Goal: Task Accomplishment & Management: Manage account settings

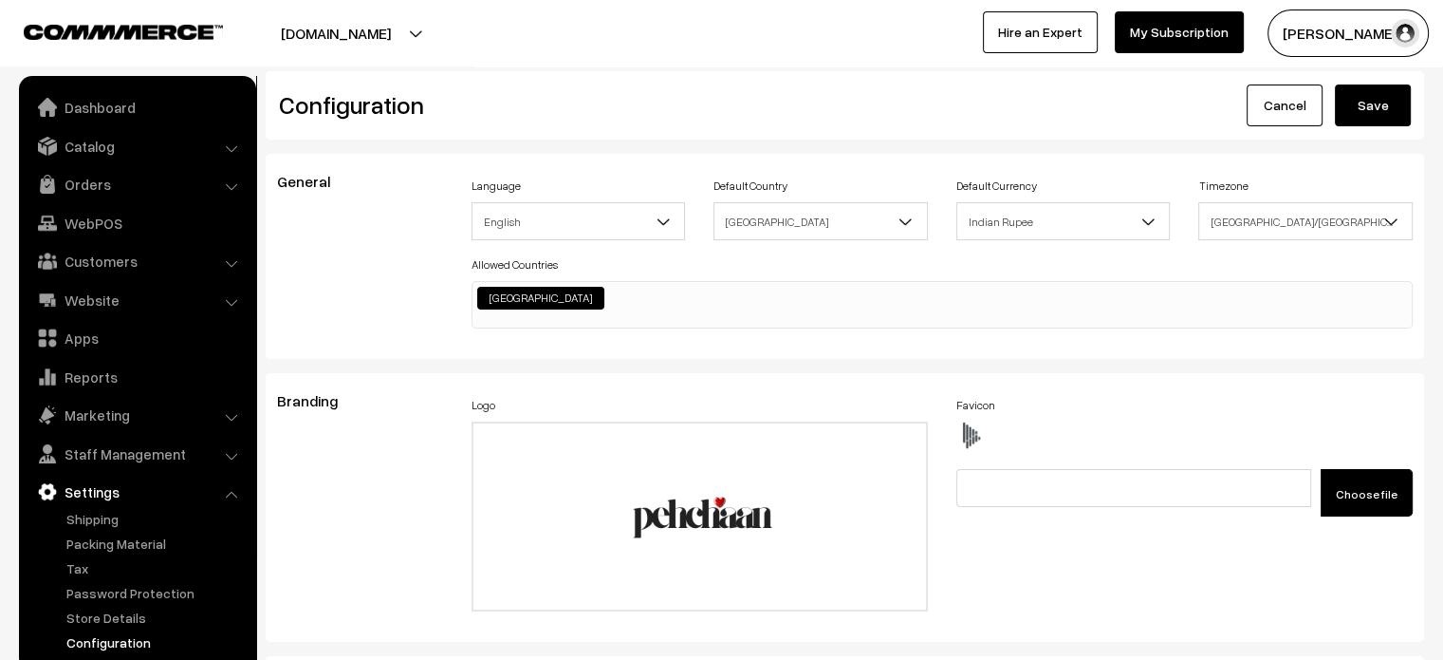
scroll to position [1454, 0]
click at [112, 109] on link "Dashboard" at bounding box center [137, 107] width 226 height 34
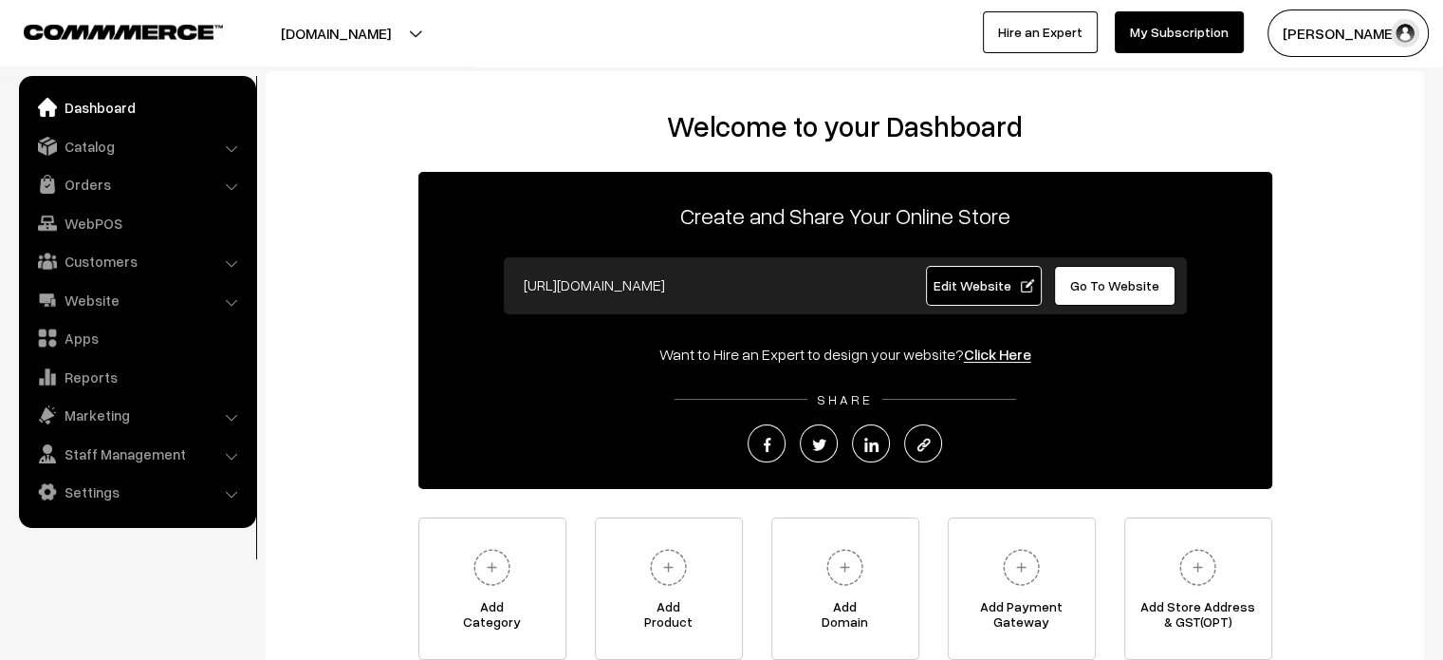
click at [971, 285] on span "Edit Website" at bounding box center [984, 285] width 102 height 16
click at [137, 491] on link "Settings" at bounding box center [137, 492] width 226 height 34
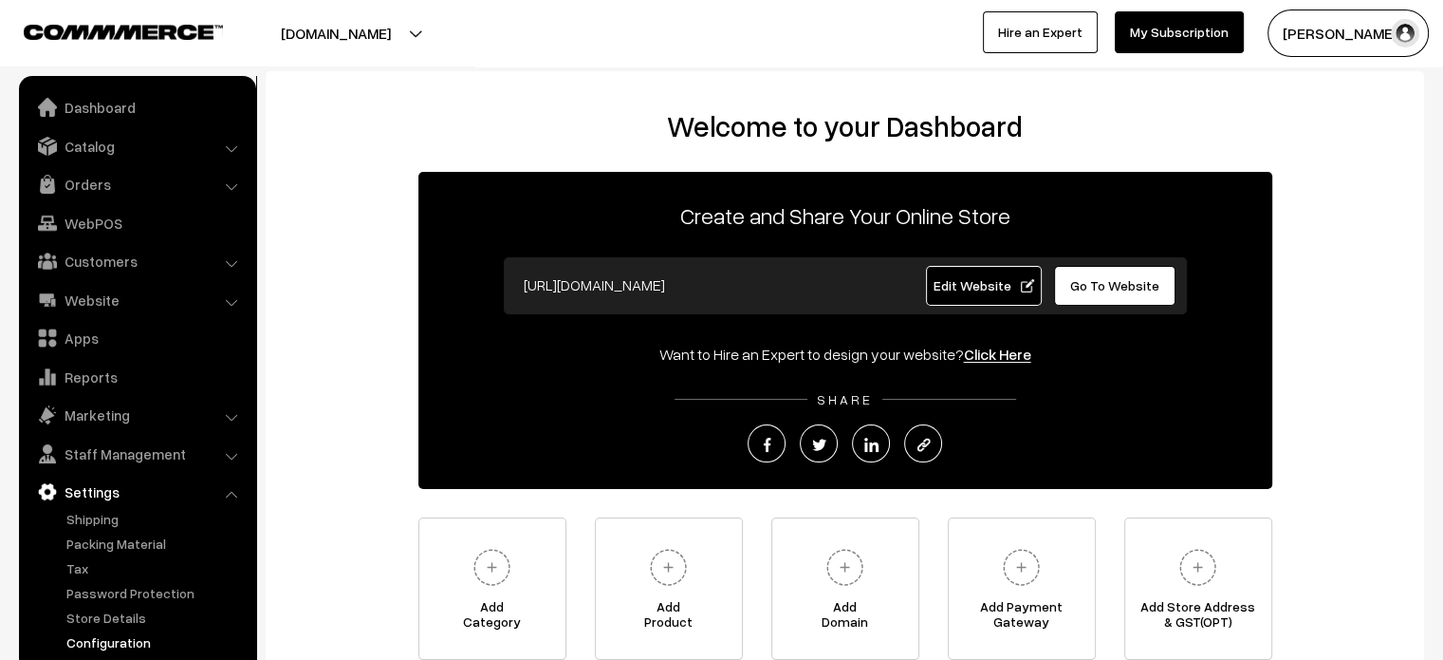
click at [126, 633] on link "Configuration" at bounding box center [156, 642] width 188 height 20
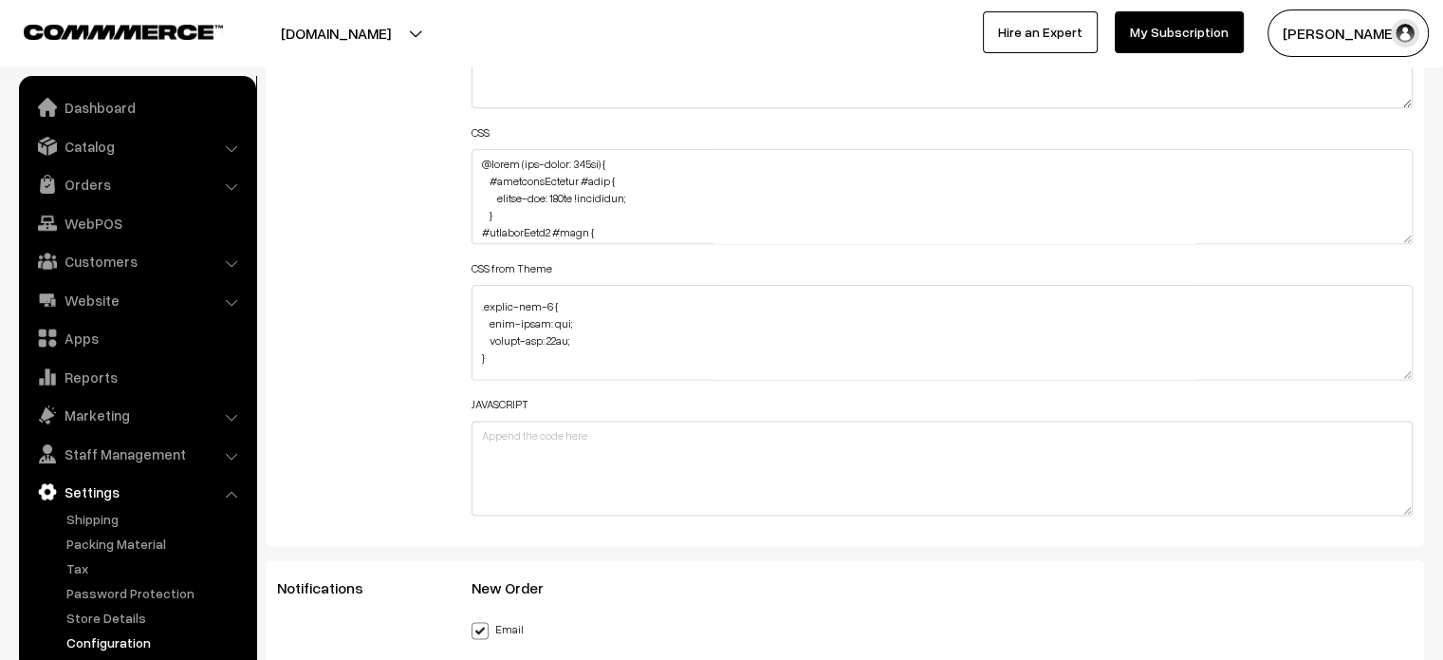
scroll to position [1898, 0]
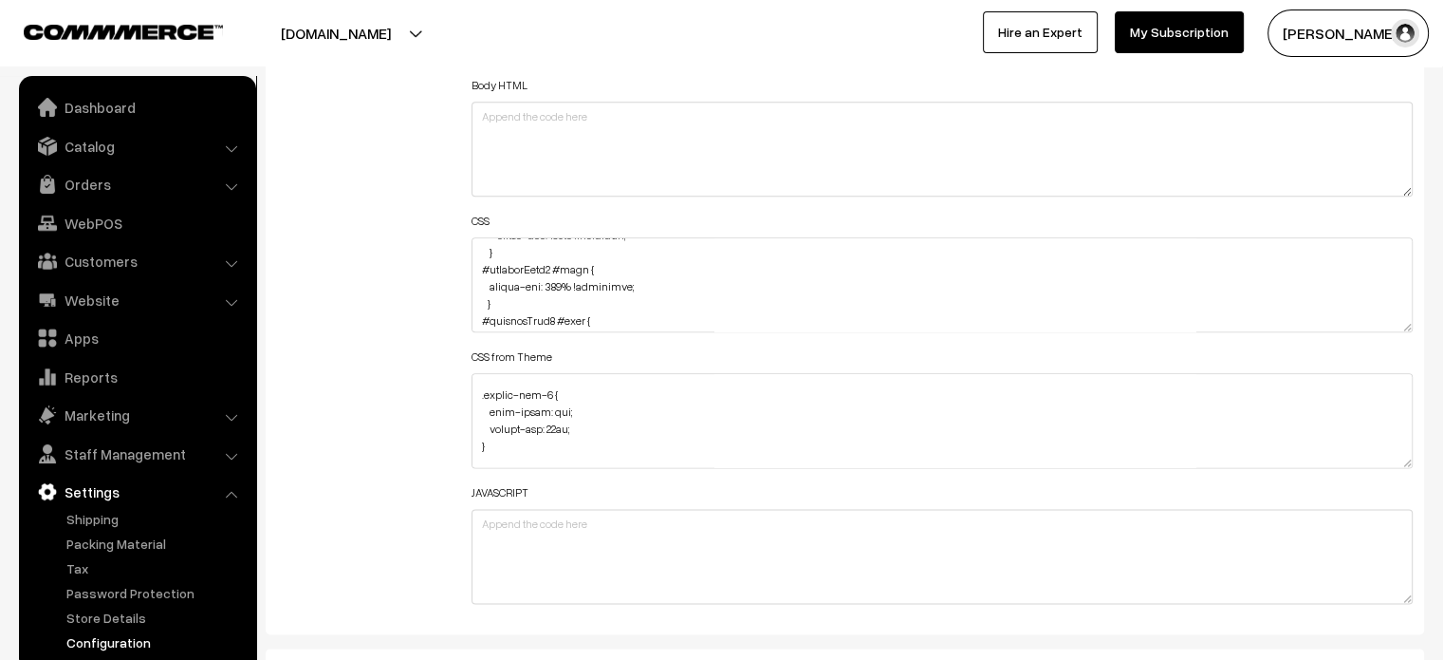
scroll to position [59, 0]
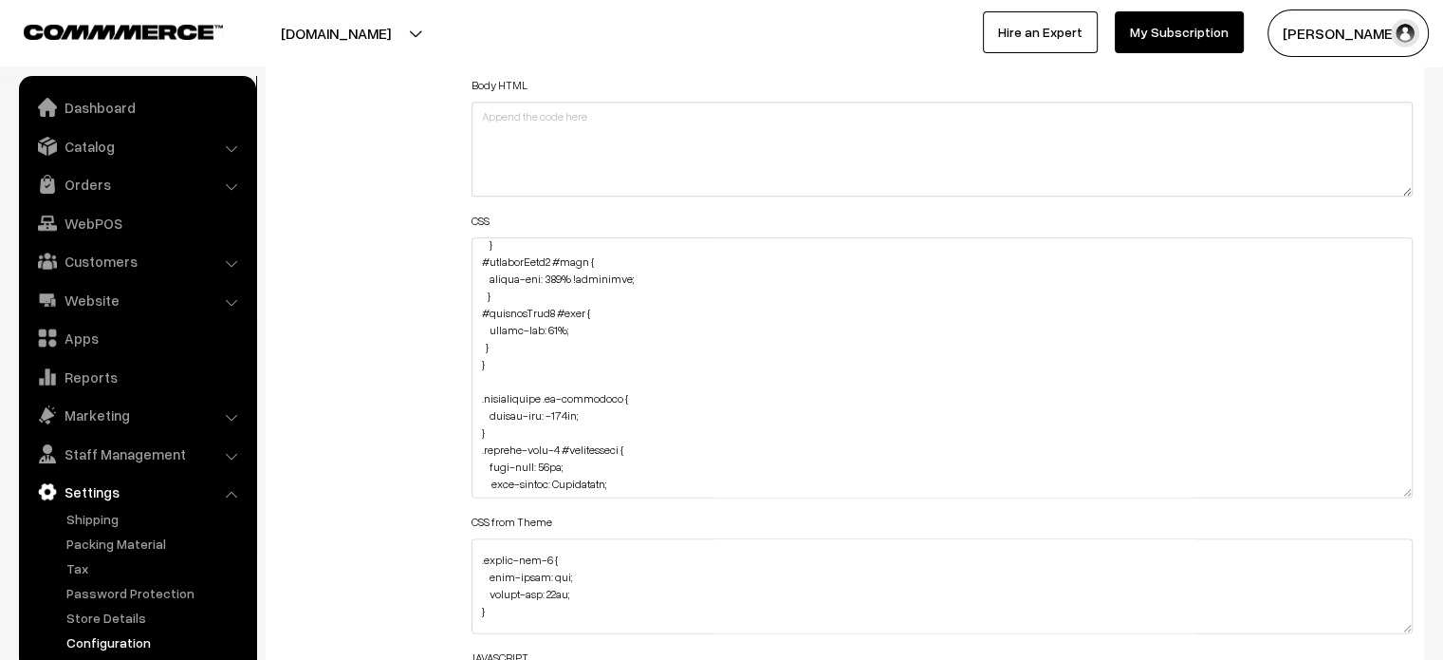
drag, startPoint x: 1408, startPoint y: 322, endPoint x: 1399, endPoint y: 658, distance: 336.1
click at [1399, 497] on textarea at bounding box center [943, 367] width 942 height 260
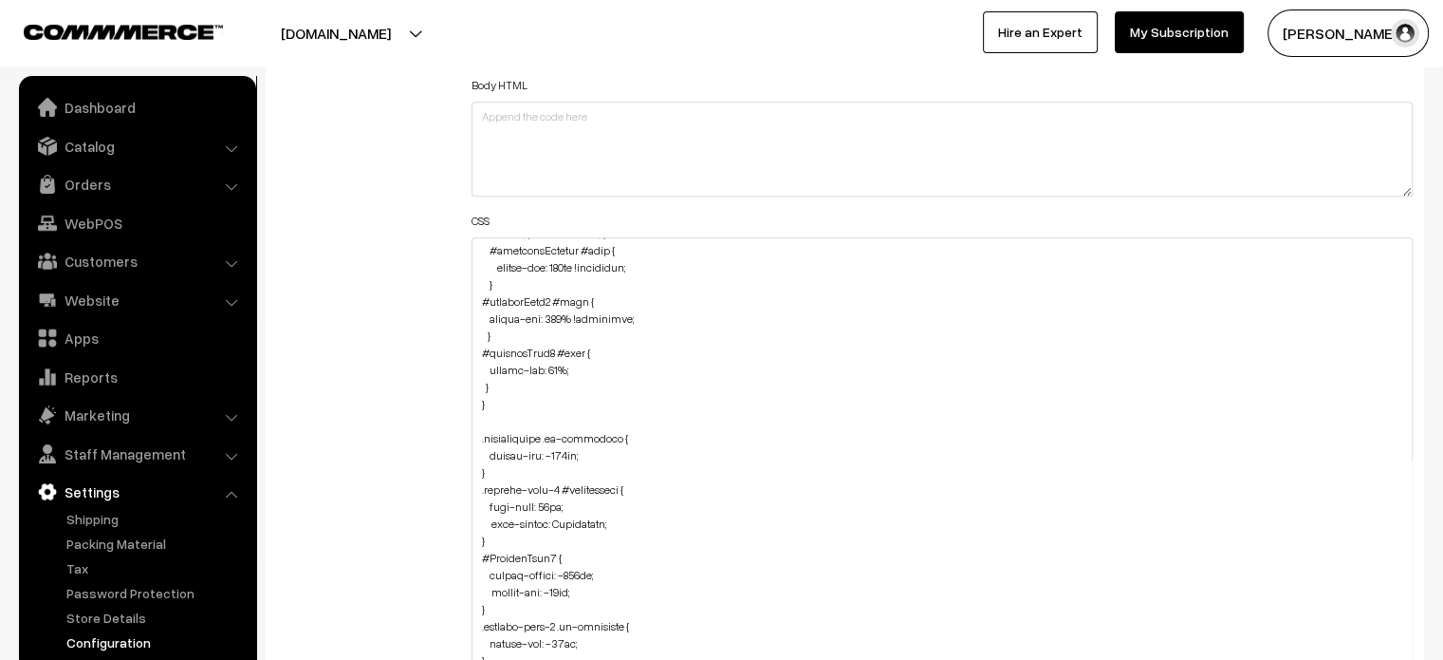
scroll to position [0, 0]
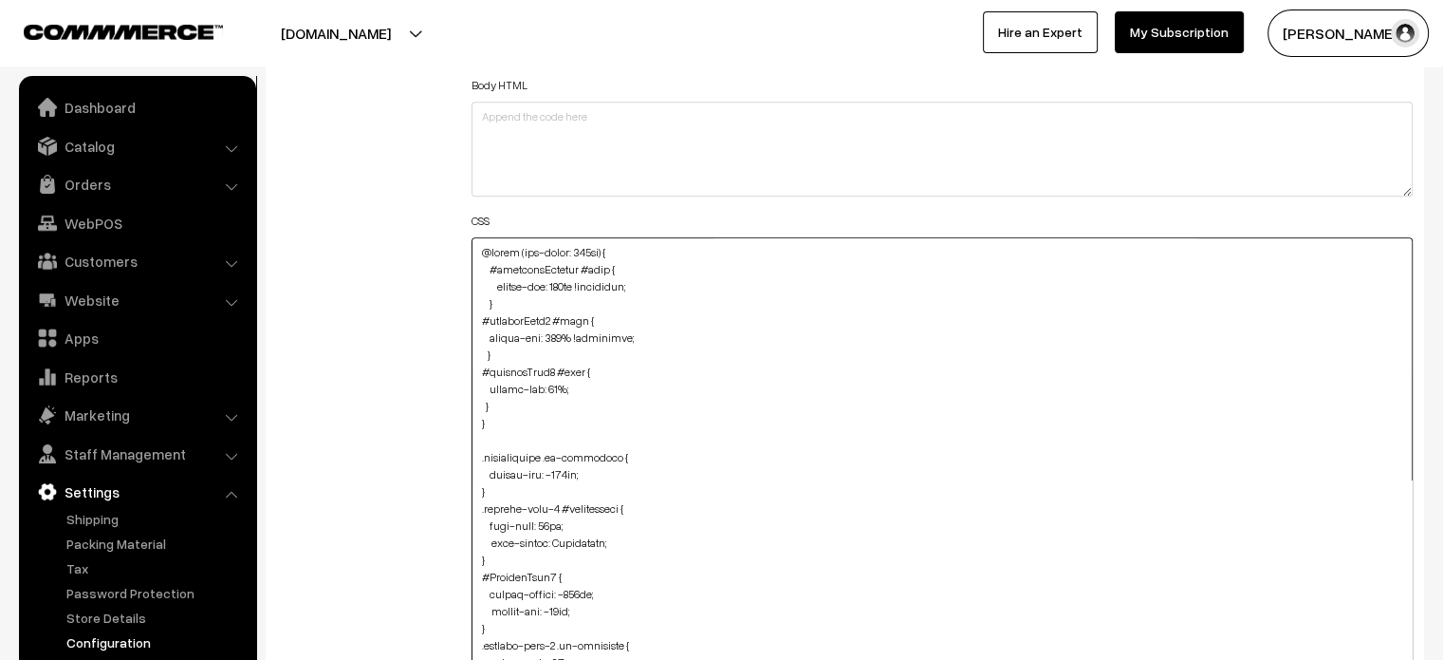
click at [478, 252] on textarea at bounding box center [943, 452] width 942 height 431
paste textarea "#productType1 .StyledBaseComponent-sc-kg5aa9-0.kuMDAb { text-align: center; }"
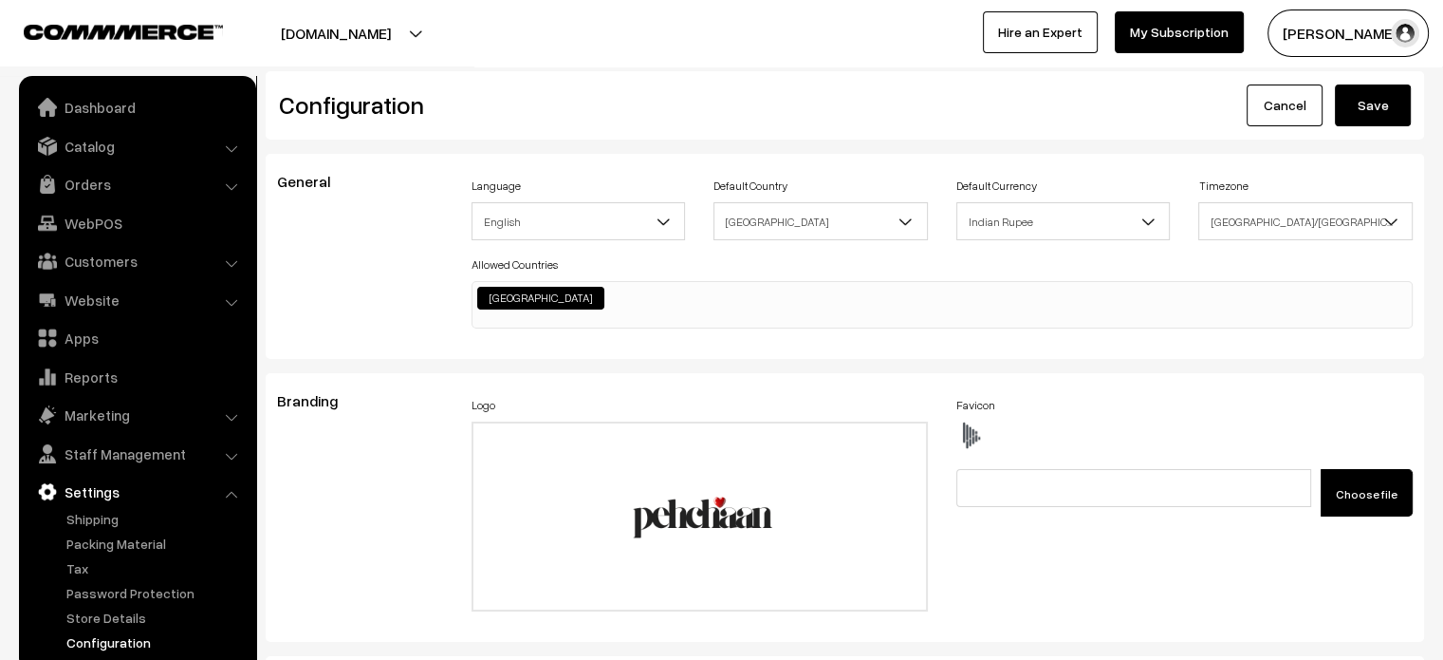
type textarea "#productType1 .StyledBaseComponent-sc-kg5aa9-0.kuMDAb { text-align: center; } @…"
click at [1363, 99] on button "Save" at bounding box center [1373, 105] width 76 height 42
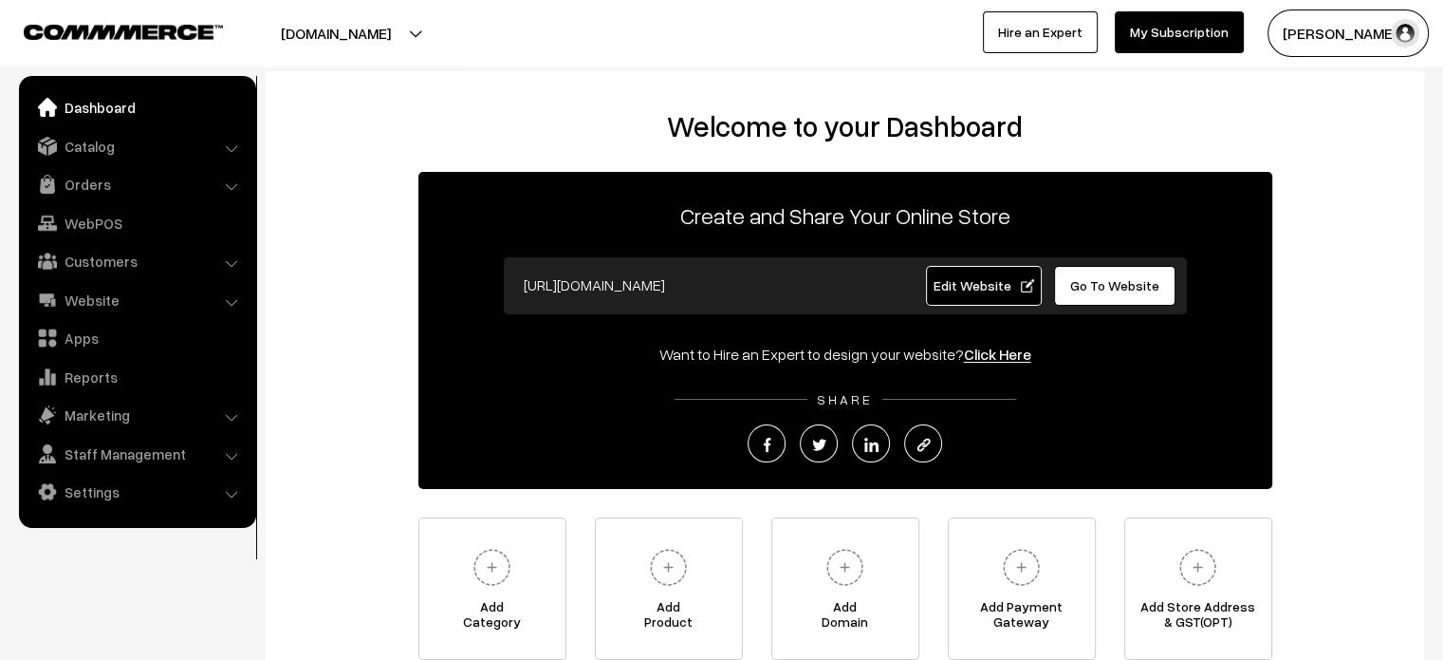
click at [982, 301] on link "Edit Website" at bounding box center [984, 286] width 116 height 40
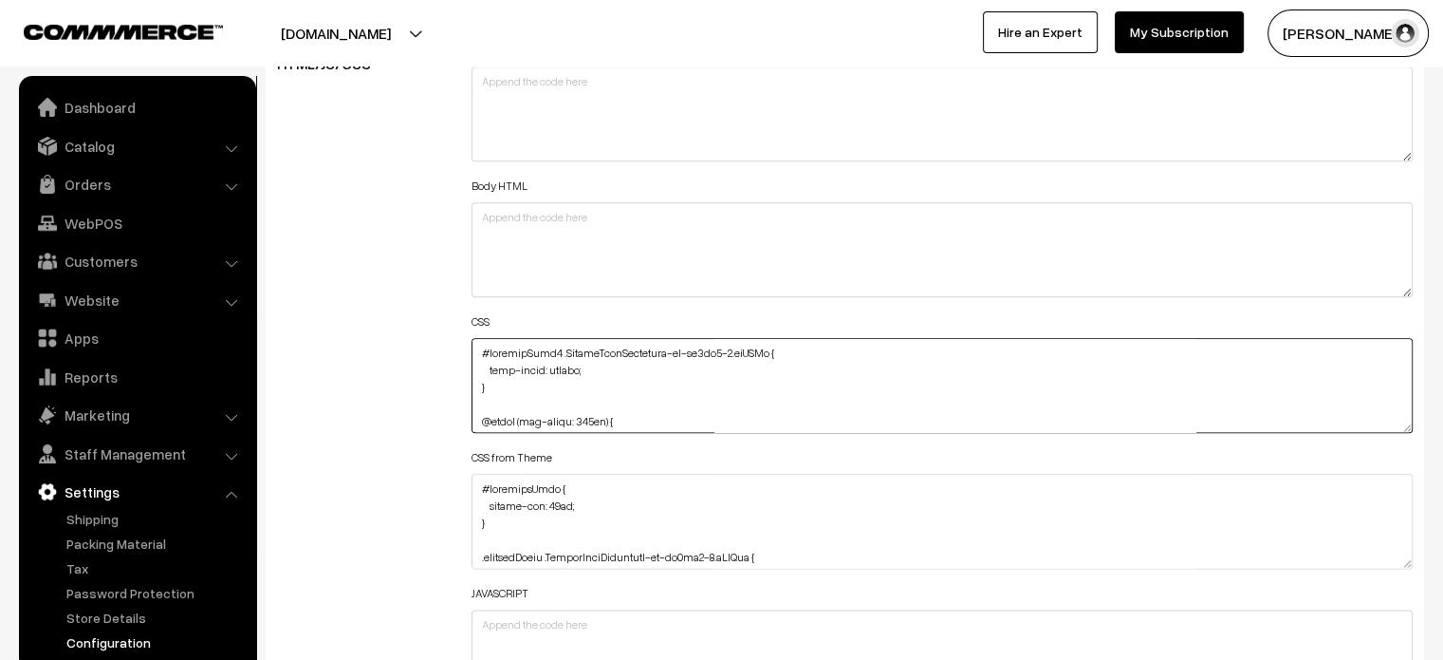
drag, startPoint x: 496, startPoint y: 395, endPoint x: 470, endPoint y: 352, distance: 50.3
click at [470, 352] on div "Header HTML Body HTML CSS CSS from Theme JAVASCRIPT" at bounding box center [942, 376] width 971 height 679
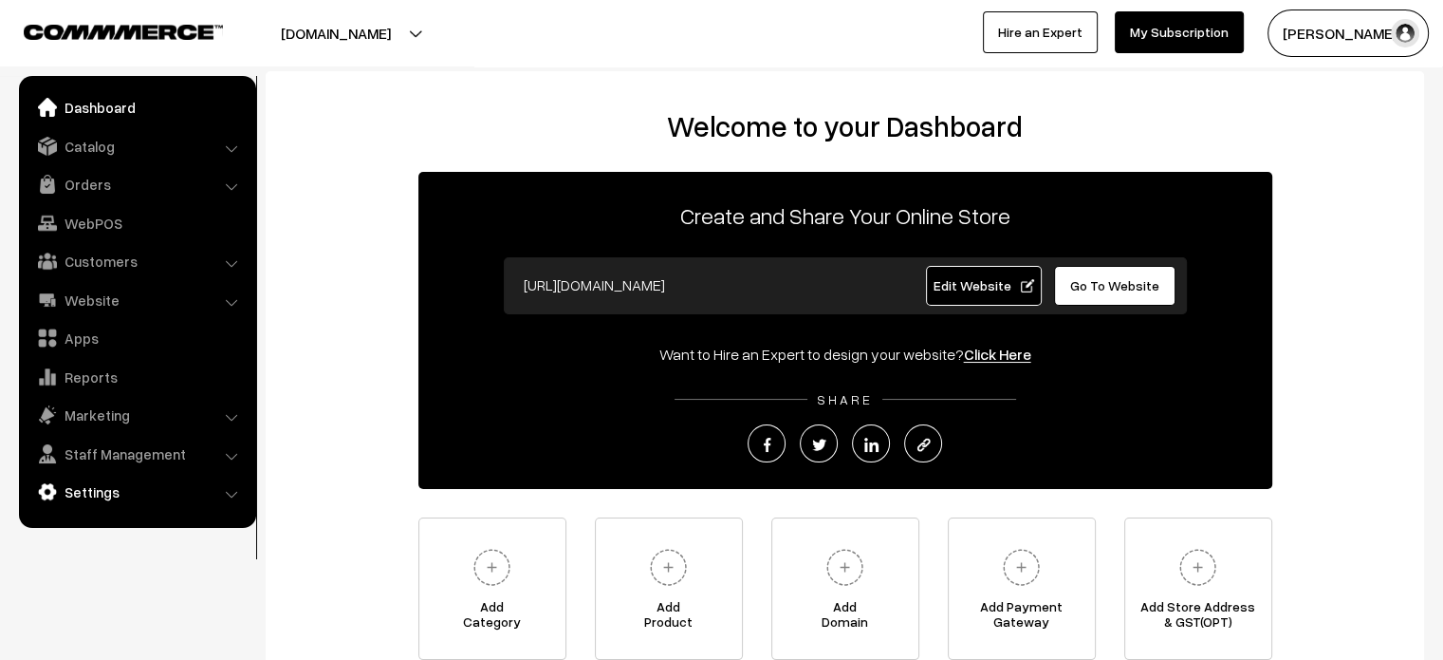
click at [106, 491] on link "Settings" at bounding box center [137, 492] width 226 height 34
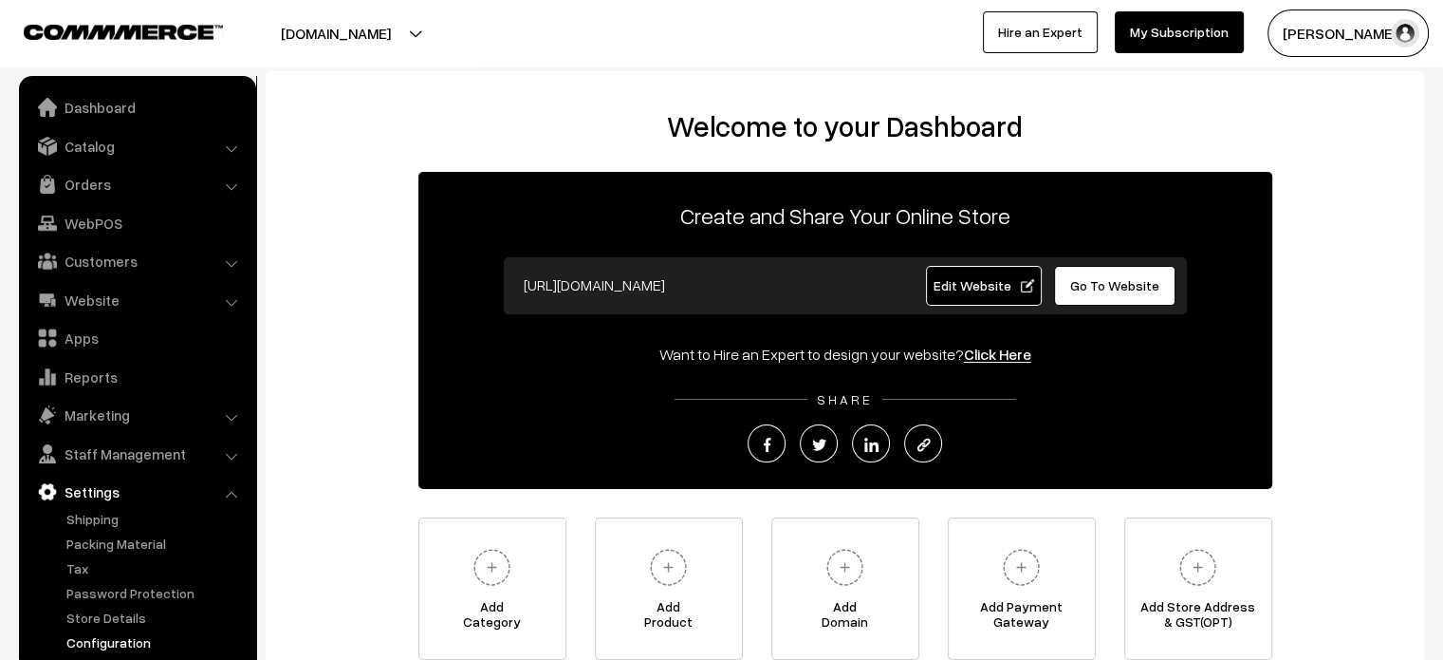
click at [125, 641] on link "Configuration" at bounding box center [156, 642] width 188 height 20
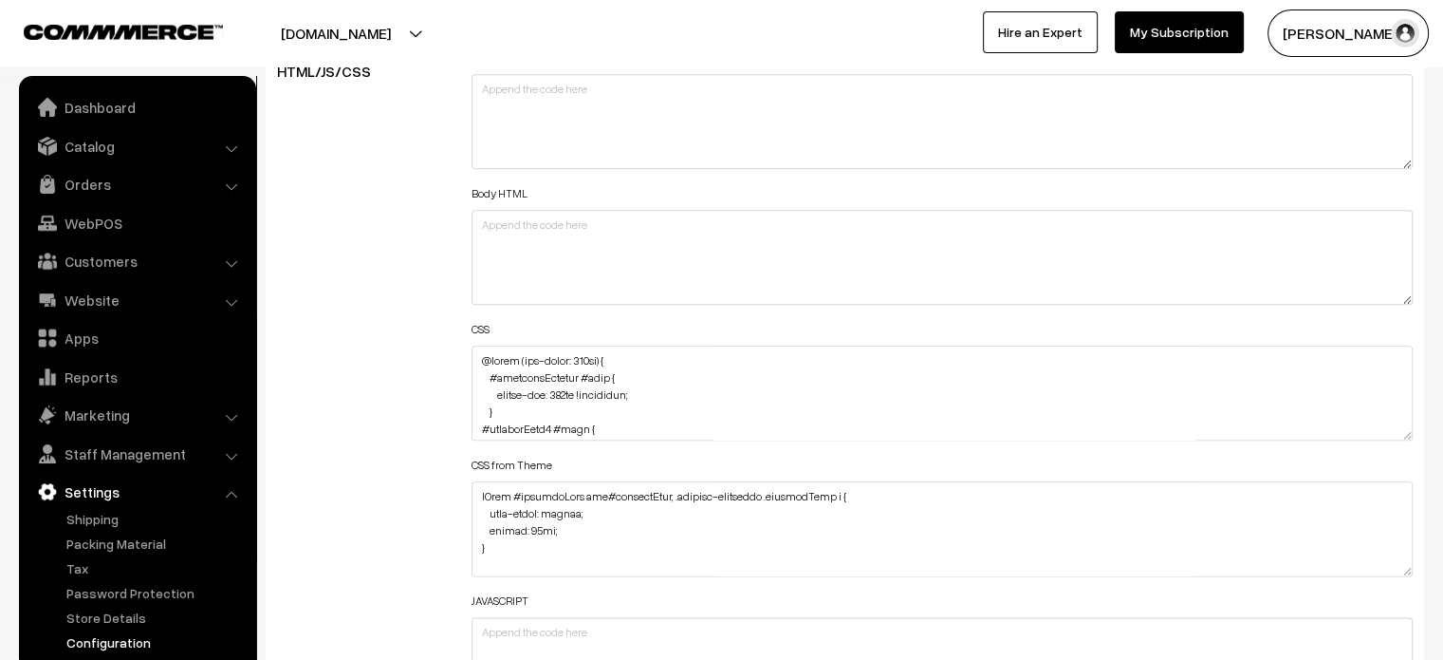
scroll to position [2173, 0]
click at [473, 359] on textarea at bounding box center [943, 391] width 942 height 95
paste textarea "#productType1 .StyledBaseComponent-sc-kg5aa9-0.kuMDAb { text-align: center; }"
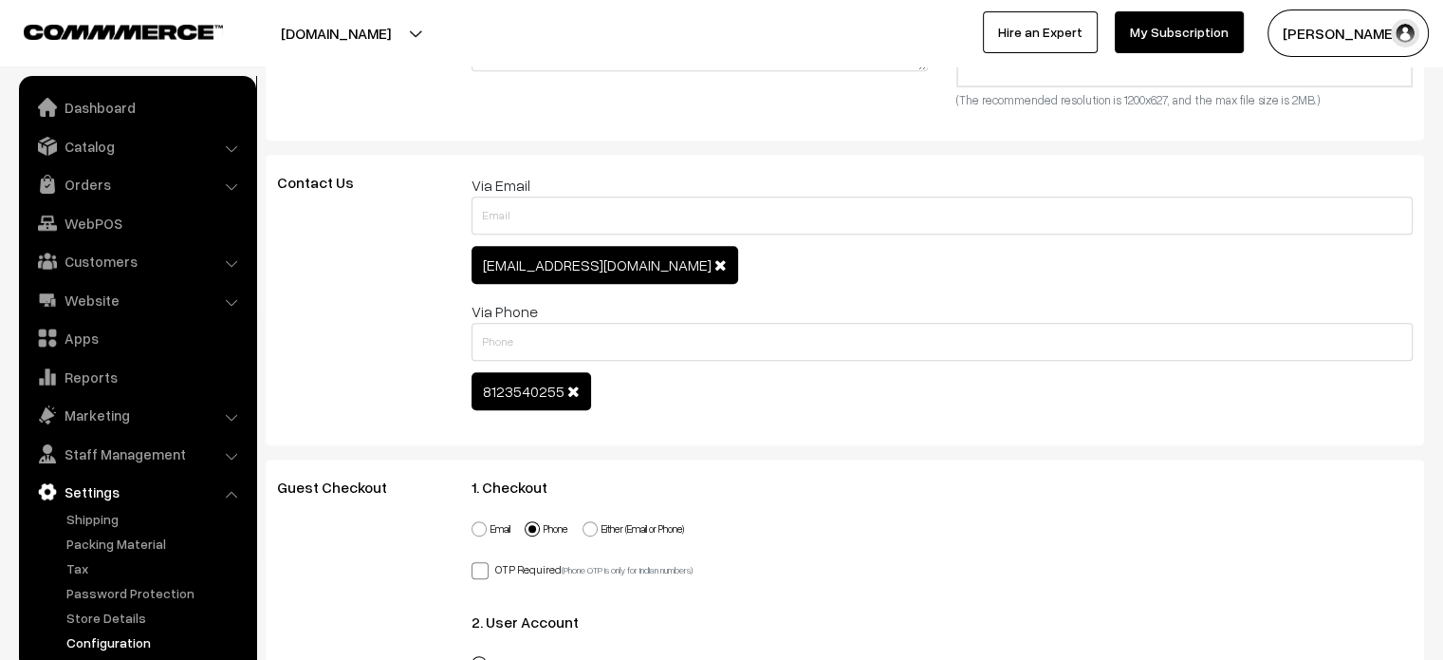
scroll to position [0, 0]
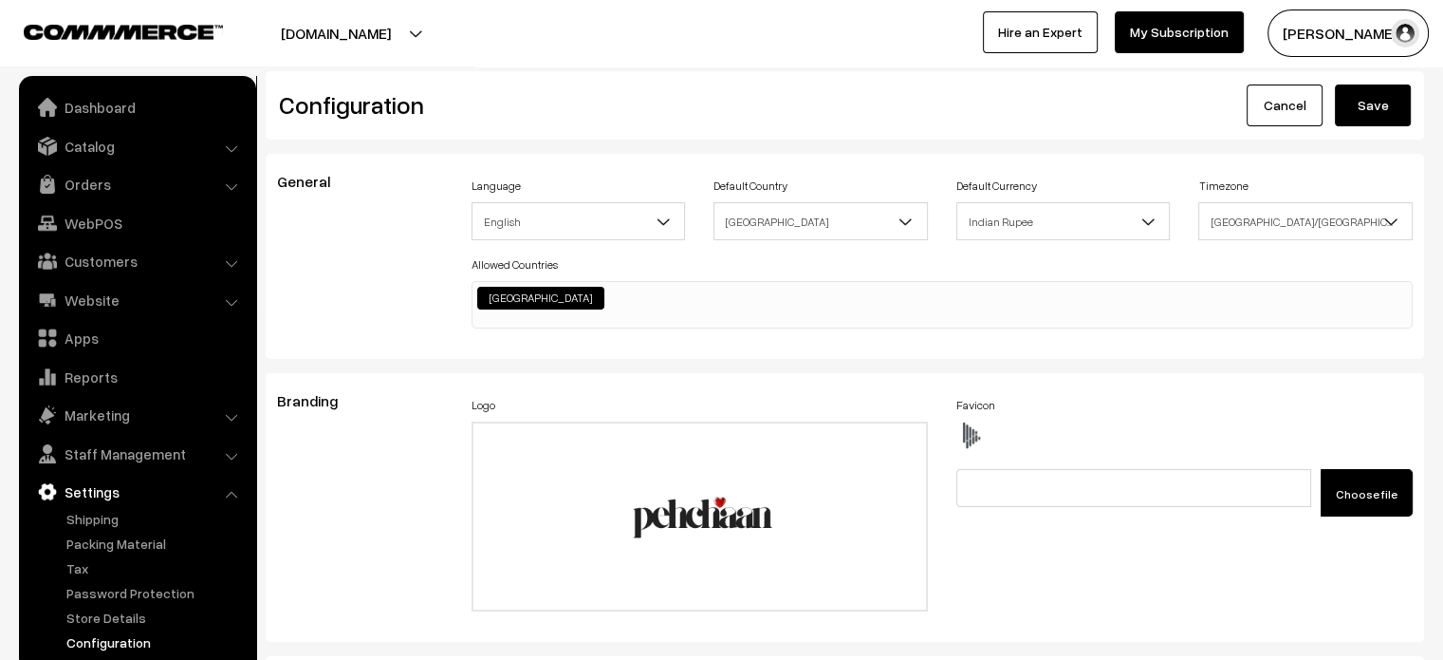
type textarea "#productType1 .StyledBaseComponent-sc-kg5aa9-0.kuMDAb { text-align: center; } @…"
click at [1415, 99] on div "Cancel Save" at bounding box center [1136, 105] width 581 height 42
click at [1398, 105] on button "Save" at bounding box center [1373, 105] width 76 height 42
